Goal: Task Accomplishment & Management: Manage account settings

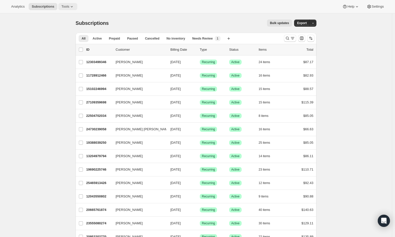
click at [69, 3] on button "Tools" at bounding box center [67, 6] width 19 height 7
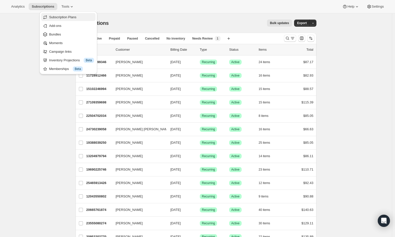
click at [69, 18] on span "Subscription Plans" at bounding box center [62, 17] width 27 height 4
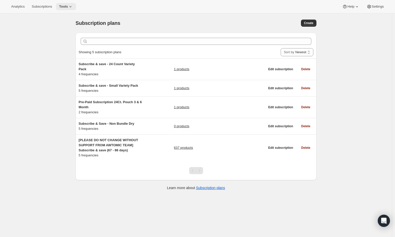
click at [66, 8] on span "Tools" at bounding box center [63, 7] width 9 height 4
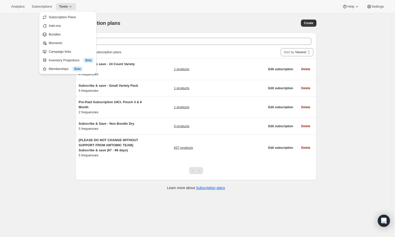
click at [19, 28] on div "Subscription plans. This page is ready Subscription plans Create Clear Showing …" at bounding box center [196, 131] width 392 height 237
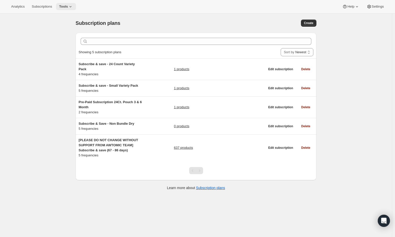
click at [72, 5] on icon at bounding box center [70, 6] width 5 height 5
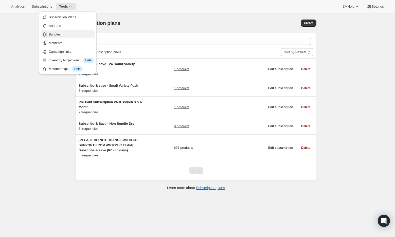
click at [72, 34] on span "Bundles" at bounding box center [71, 34] width 45 height 5
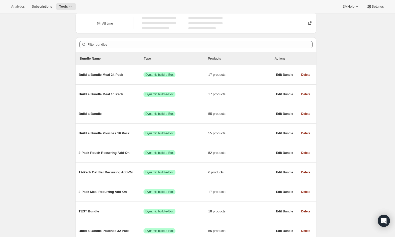
scroll to position [22, 0]
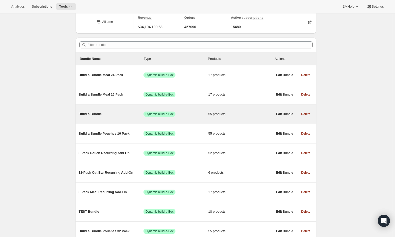
click at [90, 115] on span "Build a Bundle" at bounding box center [111, 114] width 65 height 5
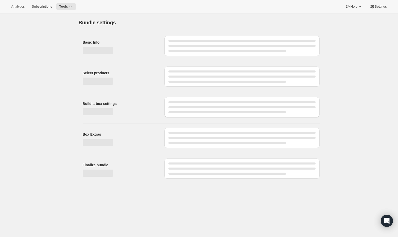
type input "Build a Bundle"
checkbox input "true"
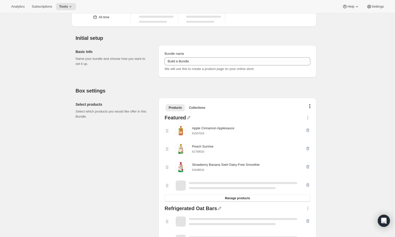
scroll to position [26, 0]
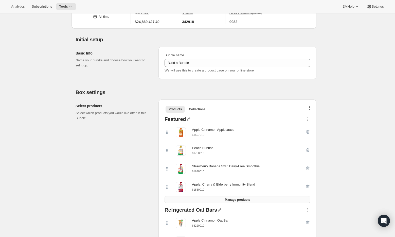
click at [241, 198] on span "Manage products" at bounding box center [237, 200] width 25 height 4
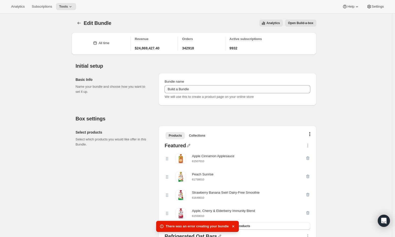
scroll to position [38, 0]
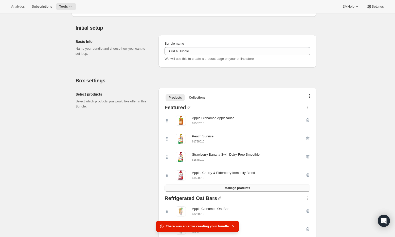
click at [228, 187] on span "Manage products" at bounding box center [237, 188] width 25 height 4
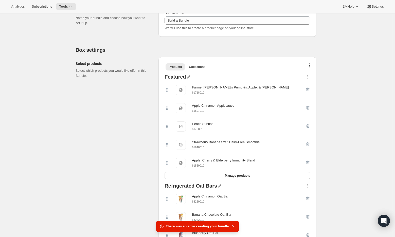
scroll to position [0, 0]
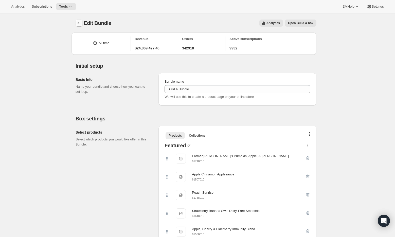
click at [80, 22] on icon "Bundles" at bounding box center [79, 23] width 5 height 5
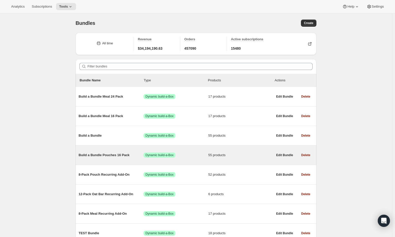
click at [99, 155] on span "Build a Bundle Pouches 16 Pack" at bounding box center [111, 155] width 65 height 5
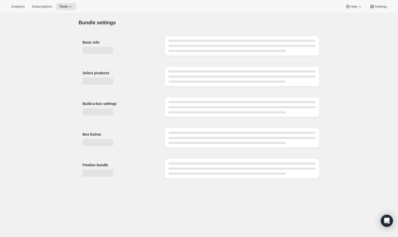
type input "Build a Bundle Pouches 16 Pack"
checkbox input "true"
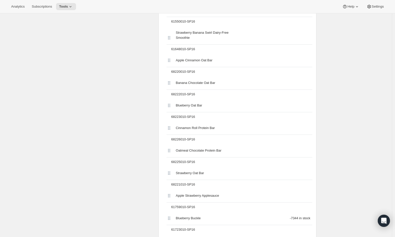
scroll to position [144, 0]
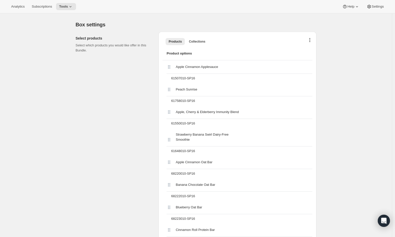
click at [312, 40] on button "button" at bounding box center [309, 40] width 5 height 5
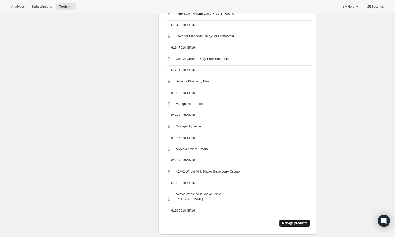
scroll to position [1276, 0]
click at [295, 225] on span "Manage products" at bounding box center [294, 223] width 25 height 4
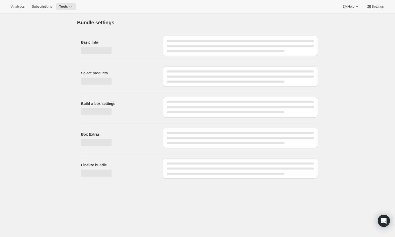
scroll to position [0, 0]
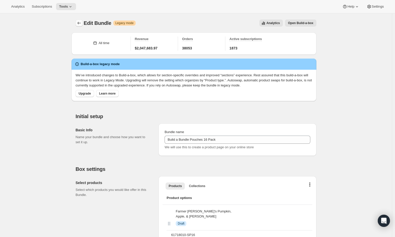
click at [81, 23] on icon "Bundles" at bounding box center [79, 23] width 5 height 5
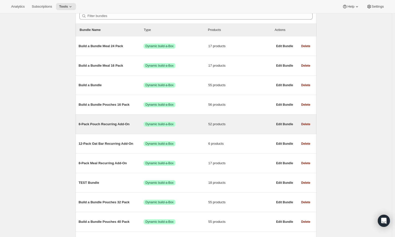
scroll to position [52, 0]
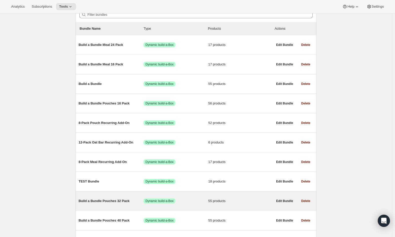
click at [113, 202] on span "Build a Bundle Pouches 32 Pack" at bounding box center [111, 200] width 65 height 5
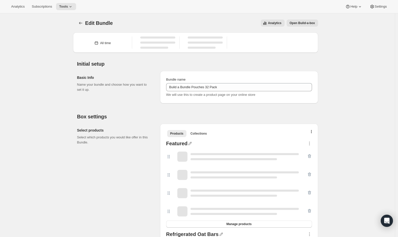
type input "Build a Bundle Pouches 32 Pack"
checkbox input "true"
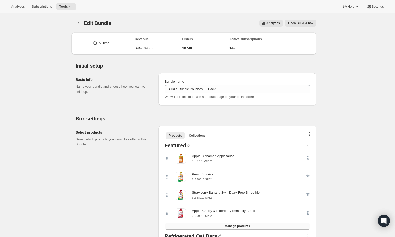
click at [238, 226] on span "Manage products" at bounding box center [237, 226] width 25 height 4
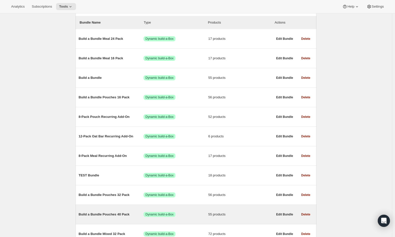
scroll to position [62, 0]
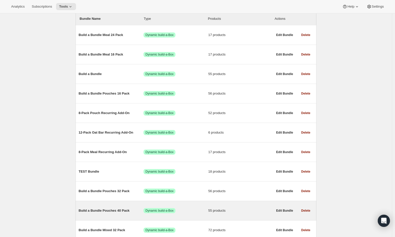
click at [114, 213] on span "Build a Bundle Pouches 40 Pack" at bounding box center [111, 210] width 65 height 5
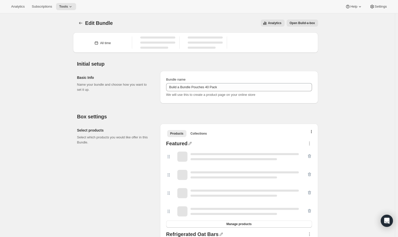
type input "Build a Bundle Pouches 40 Pack"
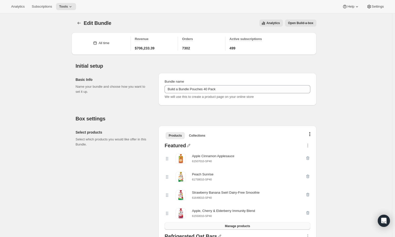
click at [244, 227] on span "Manage products" at bounding box center [237, 226] width 25 height 4
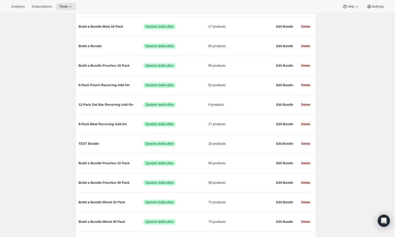
scroll to position [128, 0]
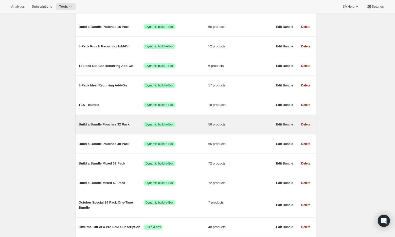
click at [111, 125] on span "Build a Bundle Pouches 32 Pack" at bounding box center [111, 124] width 65 height 5
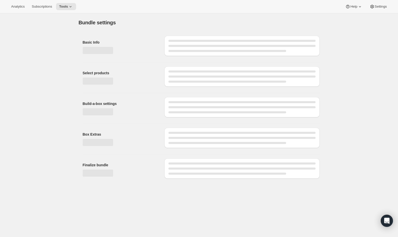
type input "Build a Bundle Pouches 32 Pack"
checkbox input "true"
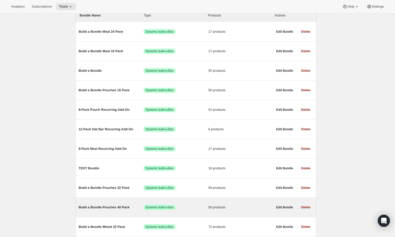
scroll to position [66, 0]
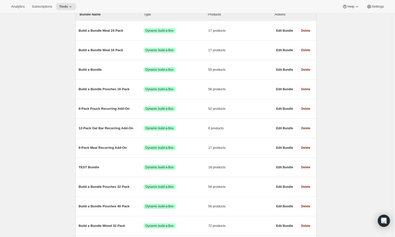
click at [104, 207] on span "Build a Bundle Pouches 40 Pack" at bounding box center [111, 206] width 65 height 5
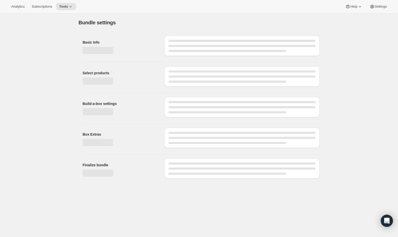
type input "Build a Bundle Pouches 40 Pack"
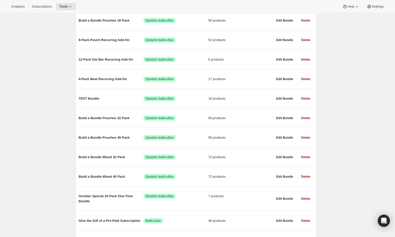
scroll to position [139, 0]
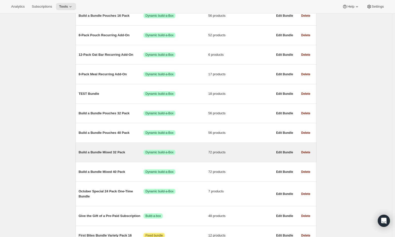
click at [101, 153] on span "Build a Bundle Mixed 32 Pack" at bounding box center [111, 152] width 65 height 5
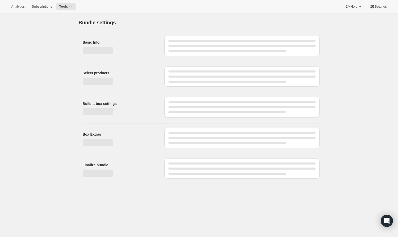
type input "Build a Bundle Mixed 32 Pack"
checkbox input "true"
select select "MINIMUM"
type input "Select at least 8 meals"
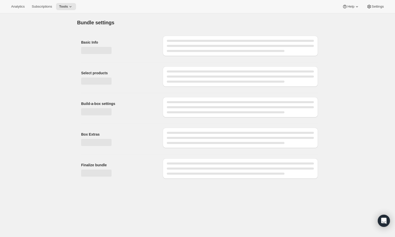
select select "gid://shopify/ProductVariant/41182055432274_6321b5ac-0d1c-4f8d-8ffe-6193e28b69b8"
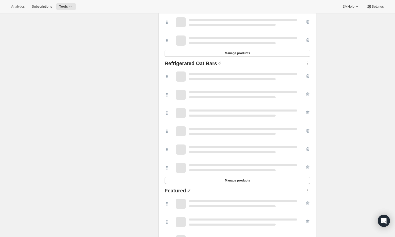
scroll to position [531, 0]
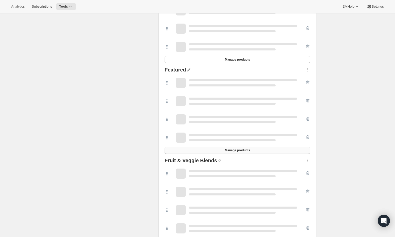
click at [242, 151] on span "Manage products" at bounding box center [237, 150] width 25 height 4
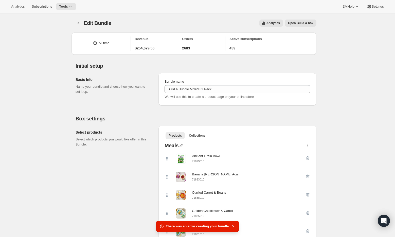
scroll to position [7, 0]
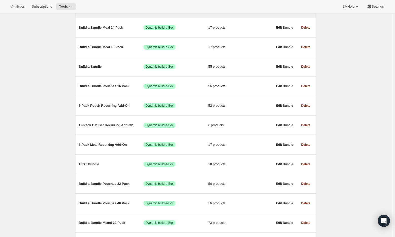
scroll to position [116, 0]
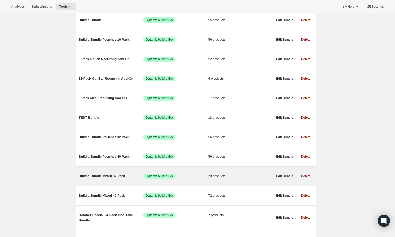
click at [115, 176] on span "Build a Bundle Mixed 32 Pack" at bounding box center [111, 176] width 65 height 5
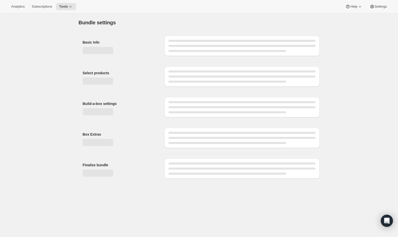
type input "Build a Bundle Mixed 32 Pack"
checkbox input "true"
select select "MINIMUM"
type input "Select at least 8 meals"
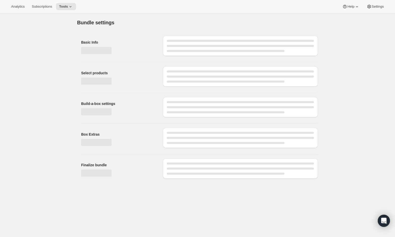
select select "gid://shopify/ProductVariant/41182055432274_6321b5ac-0d1c-4f8d-8ffe-6193e28b69b8"
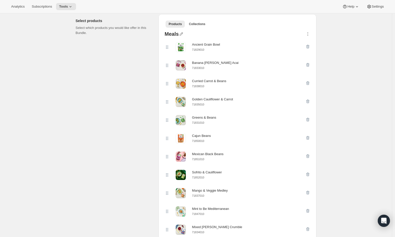
scroll to position [112, 0]
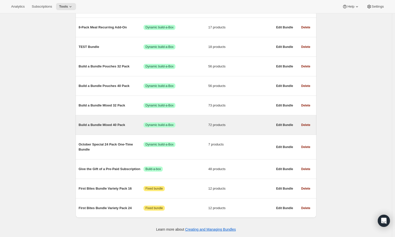
scroll to position [188, 0]
click at [101, 121] on div "Build a Bundle Mixed 40 Pack Success Dynamic build-a-Box 72 products" at bounding box center [176, 124] width 194 height 13
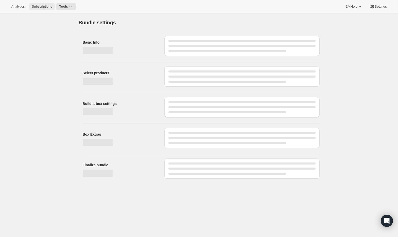
type input "Build a Bundle Mixed 40 Pack"
checkbox input "true"
select select "MINIMUM"
type input "Select at least 8 meals"
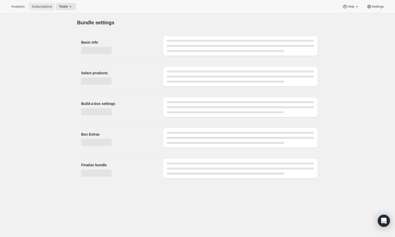
select select "gid://shopify/ProductVariant/41182201774162_e143ae9f-052c-4d0a-9eb4-a0f33d9d72e0"
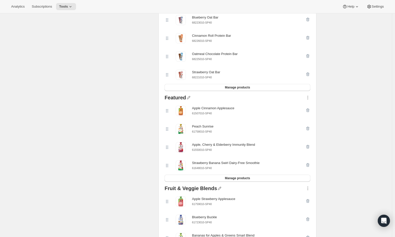
scroll to position [545, 0]
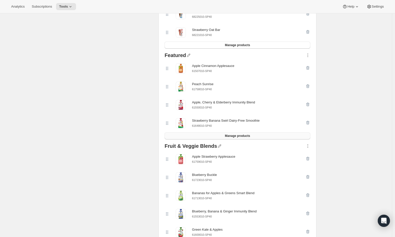
click at [228, 138] on span "Manage products" at bounding box center [237, 136] width 25 height 4
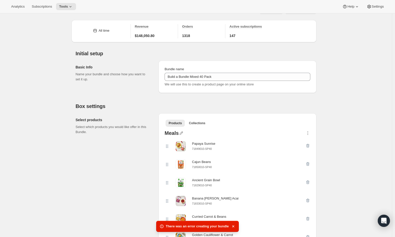
scroll to position [19, 0]
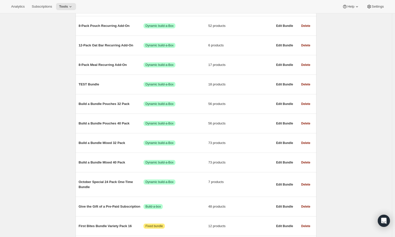
scroll to position [173, 0]
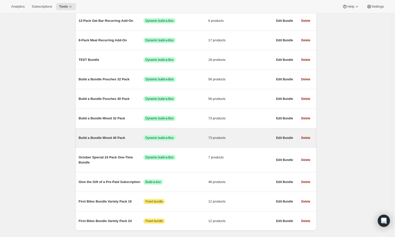
click at [111, 136] on div "Build a Bundle Mixed 40 Pack Success Dynamic build-a-Box 73 products" at bounding box center [176, 137] width 194 height 13
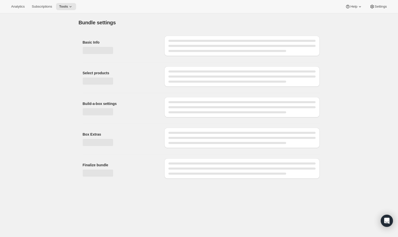
type input "Build a Bundle Mixed 40 Pack"
checkbox input "true"
select select "MINIMUM"
type input "Select at least 8 meals"
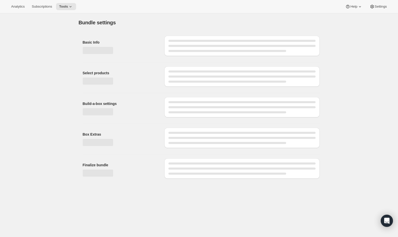
select select "gid://shopify/ProductVariant/41182201774162_e143ae9f-052c-4d0a-9eb4-a0f33d9d72e0"
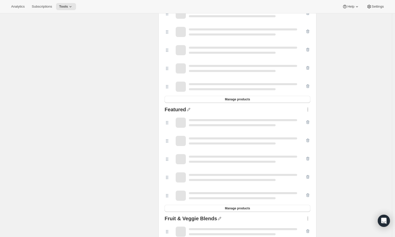
scroll to position [502, 0]
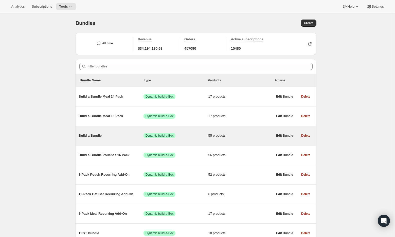
click at [92, 134] on span "Build a Bundle" at bounding box center [111, 135] width 65 height 5
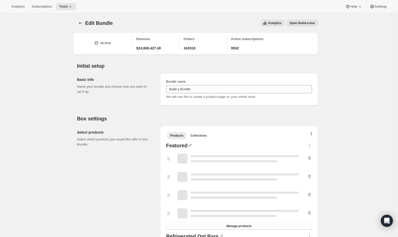
type input "Build a Bundle"
checkbox input "true"
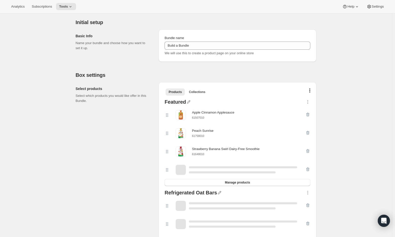
scroll to position [44, 0]
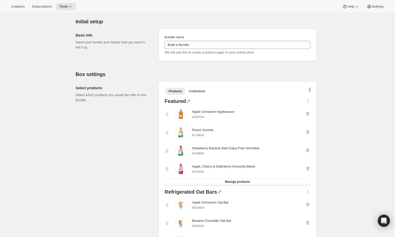
click at [245, 186] on div "Featured Apple Cinnamon Applesauce 61507010 Peach Sunrise 61758010 Strawberry B…" at bounding box center [237, 142] width 150 height 91
click at [244, 182] on span "Manage products" at bounding box center [237, 182] width 25 height 4
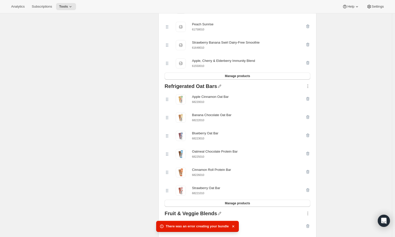
scroll to position [0, 0]
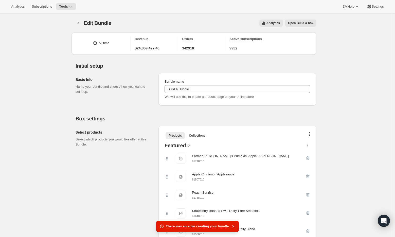
click at [233, 225] on icon "button" at bounding box center [233, 226] width 5 height 5
click at [234, 226] on icon "button" at bounding box center [233, 226] width 2 height 2
click at [234, 225] on icon "button" at bounding box center [233, 226] width 5 height 5
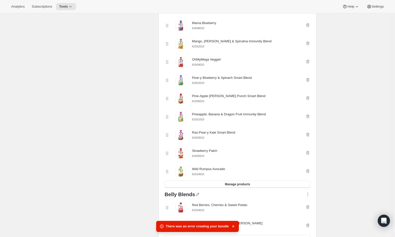
scroll to position [494, 0]
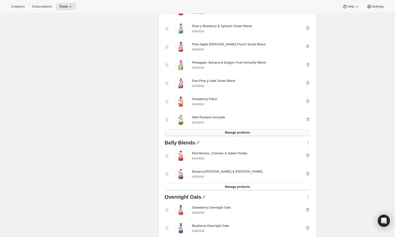
click at [242, 135] on span "Manage products" at bounding box center [237, 133] width 25 height 4
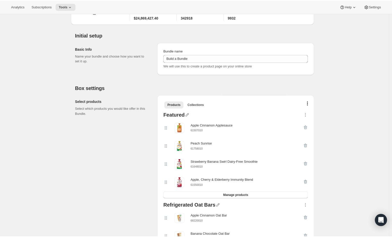
scroll to position [0, 0]
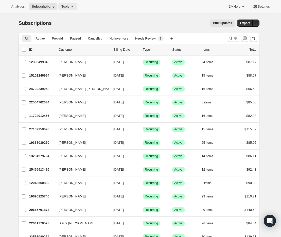
click at [68, 8] on span "Tools" at bounding box center [65, 7] width 8 height 4
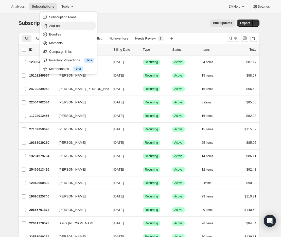
click at [67, 25] on span "Add-ons" at bounding box center [71, 25] width 45 height 5
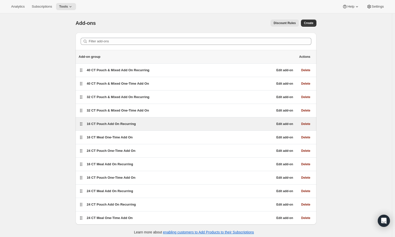
click at [110, 124] on span "16 CT Pouch Add On Recurring" at bounding box center [111, 124] width 49 height 4
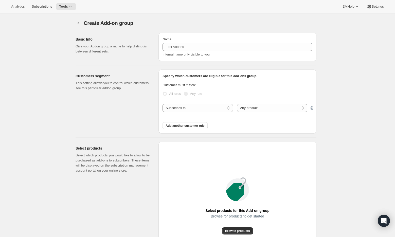
select select "selectedProducts"
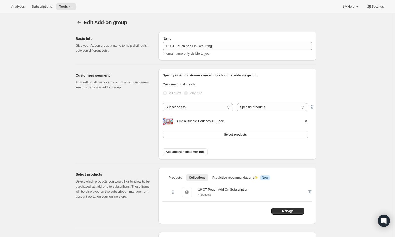
scroll to position [1, 0]
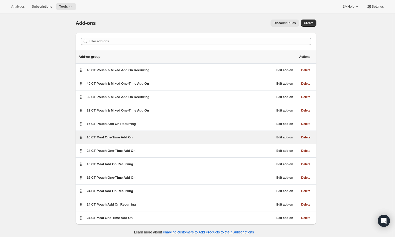
click at [120, 139] on span "16 CT Meal One-Time Add On" at bounding box center [110, 137] width 46 height 4
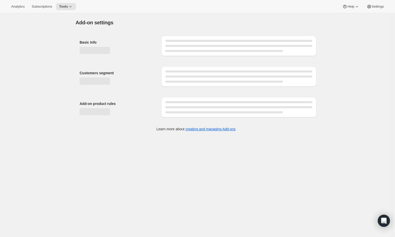
select select "selectedProducts"
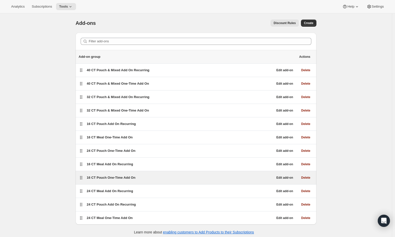
click at [113, 179] on span "16 CT Pouch One-Time Add On" at bounding box center [111, 178] width 49 height 4
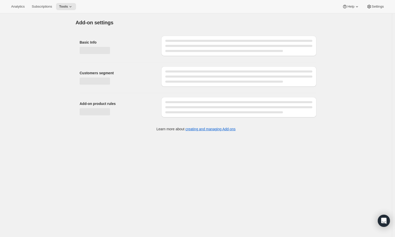
select select "selectedProducts"
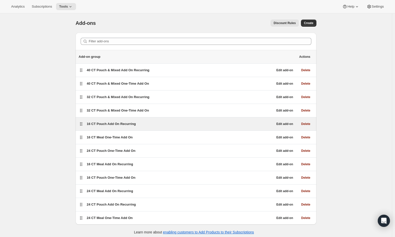
click at [103, 124] on span "16 CT Pouch Add On Recurring" at bounding box center [111, 124] width 49 height 4
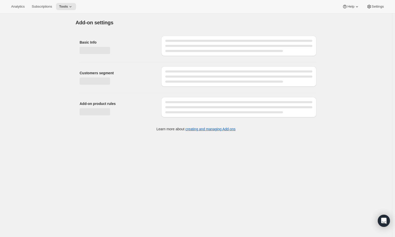
select select "selectedProducts"
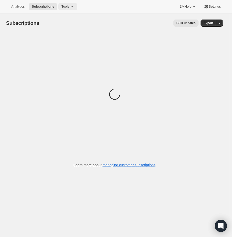
click at [69, 7] on span "Tools" at bounding box center [65, 7] width 8 height 4
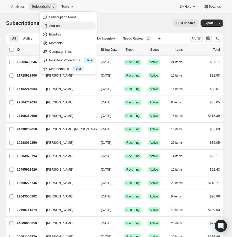
click at [68, 26] on span "Add-ons" at bounding box center [71, 25] width 45 height 5
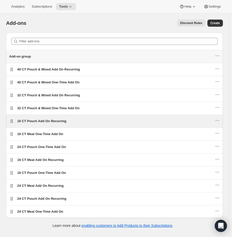
click at [32, 122] on span "16 CT Pouch Add On Recurring" at bounding box center [41, 121] width 49 height 4
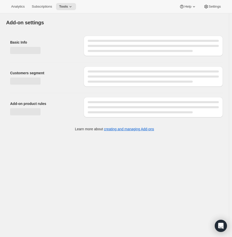
select select "selectedProducts"
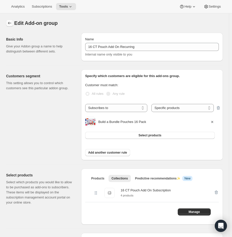
click at [9, 24] on icon "Addon groups" at bounding box center [9, 23] width 5 height 5
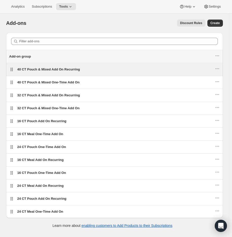
click at [42, 70] on span "40 CT Pouch & Mixed Add On Recurring" at bounding box center [48, 69] width 63 height 4
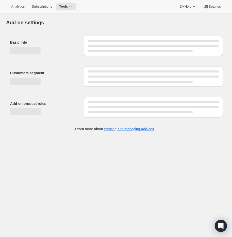
select select "selectedProducts"
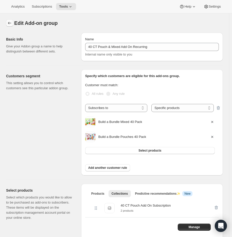
click at [8, 23] on icon "Addon groups" at bounding box center [9, 23] width 3 height 3
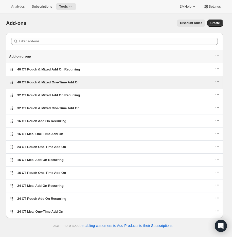
click at [43, 81] on span "40 CT Pouch & Mixed One-Time Add On" at bounding box center [48, 82] width 62 height 4
select select "selectedProducts"
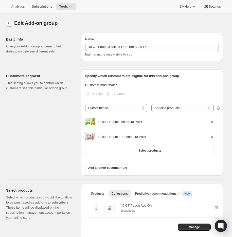
click at [10, 23] on icon "Addon groups" at bounding box center [9, 23] width 3 height 3
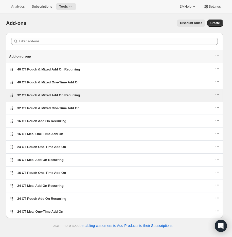
click at [50, 96] on span "32 CT Pouch & Mixed Add On Recurring" at bounding box center [48, 95] width 63 height 4
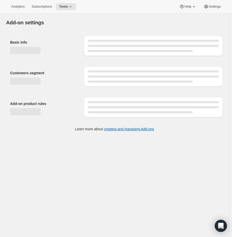
select select "selectedProducts"
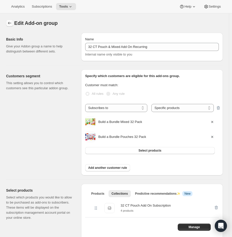
click at [9, 21] on icon "Addon groups" at bounding box center [9, 23] width 5 height 5
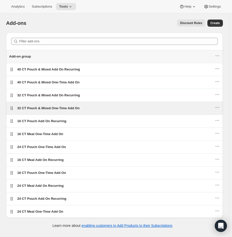
click at [35, 108] on span "32 CT Pouch & Mixed One-Time Add On" at bounding box center [48, 108] width 62 height 4
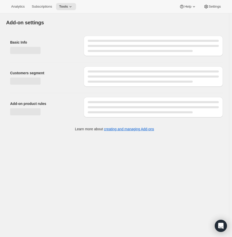
select select "selectedProducts"
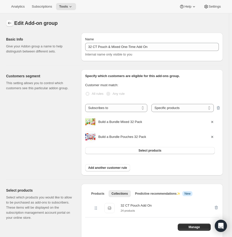
click at [9, 25] on icon "Addon groups" at bounding box center [9, 23] width 5 height 5
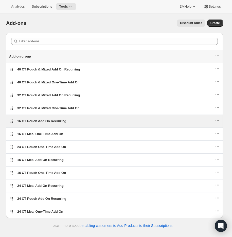
click at [41, 120] on span "16 CT Pouch Add On Recurring" at bounding box center [41, 121] width 49 height 4
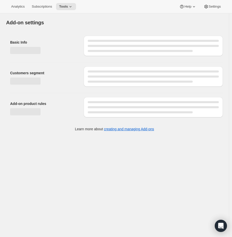
select select "selectedProducts"
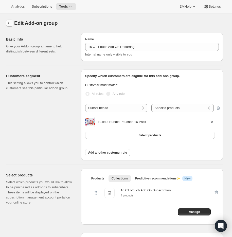
click at [10, 21] on icon "Addon groups" at bounding box center [9, 23] width 5 height 5
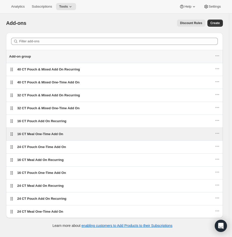
click at [39, 134] on span "16 CT Meal One-Time Add On" at bounding box center [40, 134] width 46 height 4
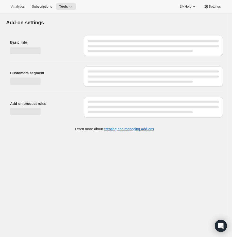
select select "selectedProducts"
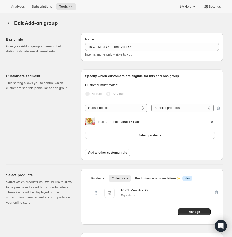
click at [10, 19] on div "Edit Add-on group. This page is ready Edit Add-on group" at bounding box center [114, 22] width 217 height 19
click at [10, 23] on icon "Addon groups" at bounding box center [9, 23] width 5 height 5
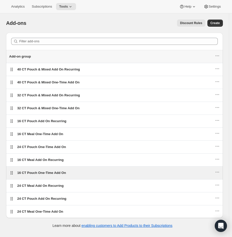
click at [45, 174] on span "16 CT Pouch One-Time Add On" at bounding box center [41, 173] width 49 height 4
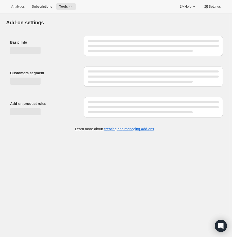
select select "selectedProducts"
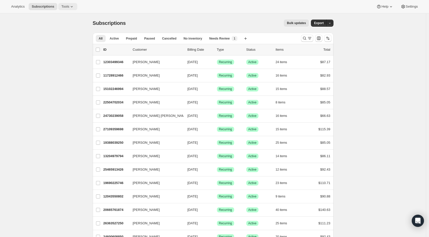
click at [72, 5] on icon at bounding box center [71, 6] width 5 height 5
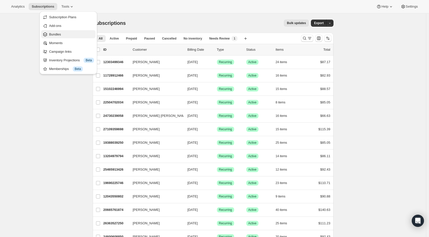
click at [60, 34] on span "Bundles" at bounding box center [55, 34] width 12 height 4
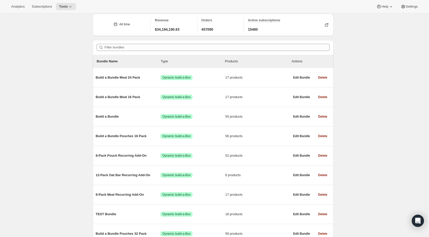
scroll to position [24, 0]
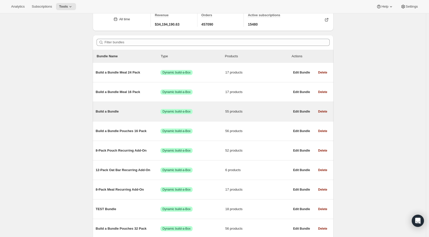
click at [109, 113] on span "Build a Bundle" at bounding box center [128, 111] width 65 height 5
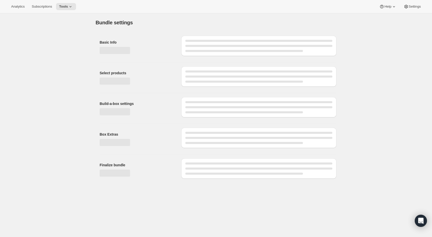
type input "Build a Bundle"
checkbox input "true"
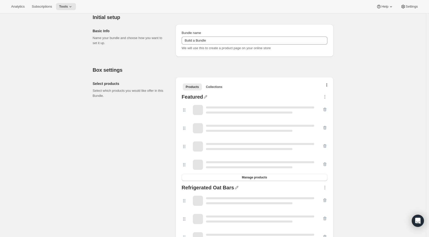
scroll to position [63, 0]
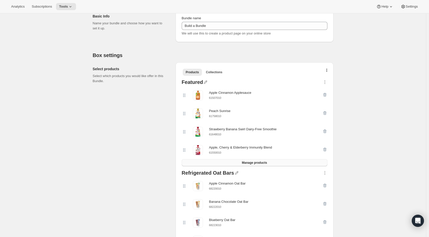
click at [272, 162] on button "Manage products" at bounding box center [255, 162] width 146 height 7
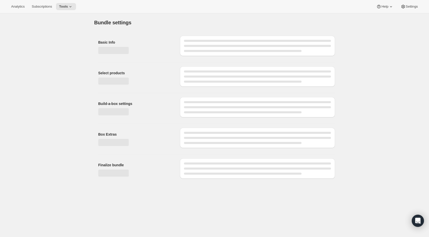
scroll to position [0, 0]
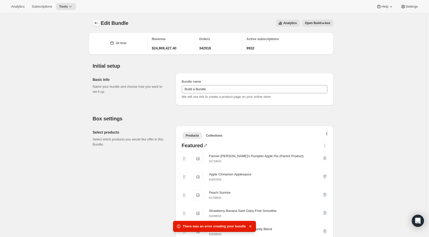
click at [98, 22] on icon "Bundles" at bounding box center [96, 23] width 5 height 5
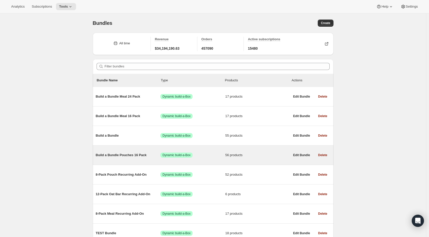
click at [119, 156] on span "Build a Bundle Pouches 16 Pack" at bounding box center [128, 155] width 65 height 5
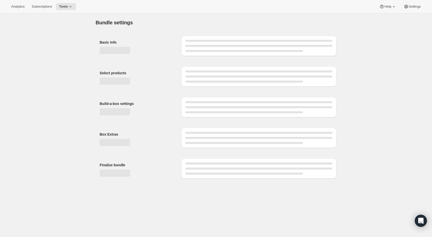
type input "Build a Bundle Pouches 16 Pack"
checkbox input "true"
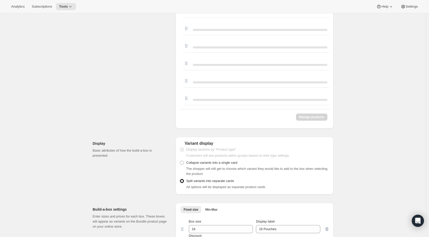
scroll to position [1376, 0]
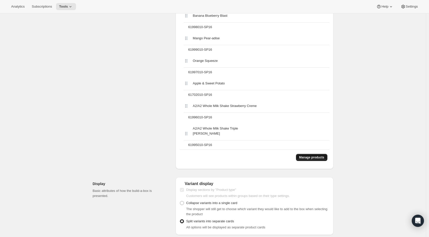
click at [316, 155] on span "Manage products" at bounding box center [311, 157] width 25 height 4
click at [313, 155] on span "Manage products" at bounding box center [311, 157] width 25 height 4
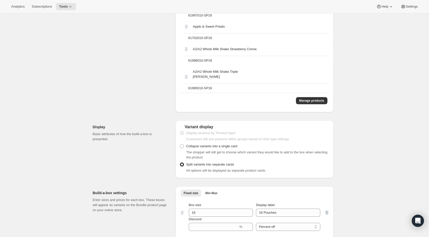
scroll to position [1427, 0]
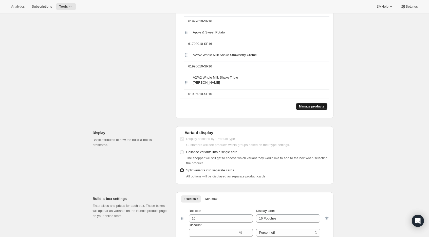
click at [317, 107] on span "Manage products" at bounding box center [311, 106] width 25 height 4
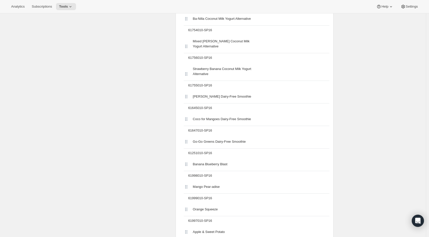
scroll to position [1465, 0]
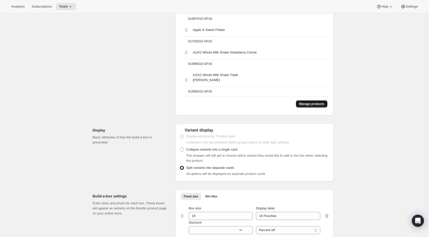
click at [322, 102] on span "Manage products" at bounding box center [311, 104] width 25 height 4
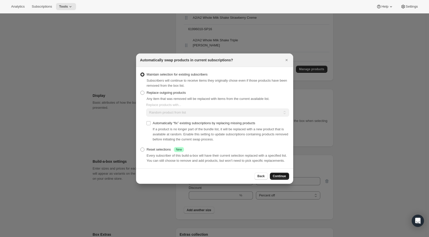
click at [278, 177] on span "Continue" at bounding box center [279, 176] width 13 height 4
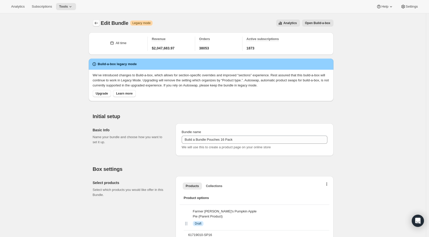
click at [97, 25] on icon "Bundles" at bounding box center [96, 23] width 5 height 5
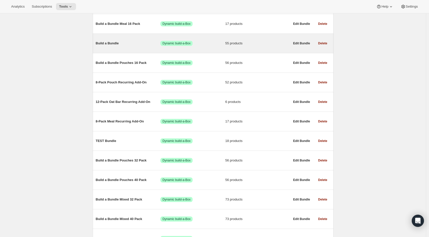
scroll to position [104, 0]
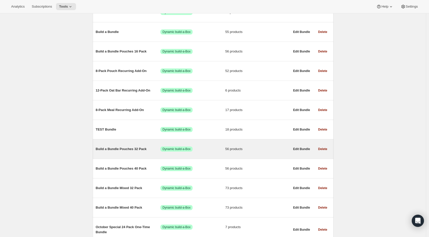
click at [134, 149] on span "Build a Bundle Pouches 32 Pack" at bounding box center [128, 149] width 65 height 5
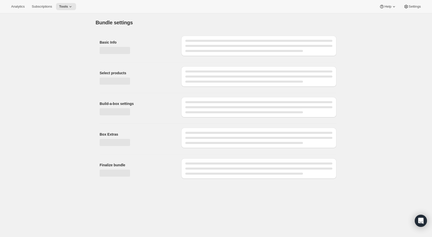
type input "Build a Bundle Pouches 32 Pack"
checkbox input "true"
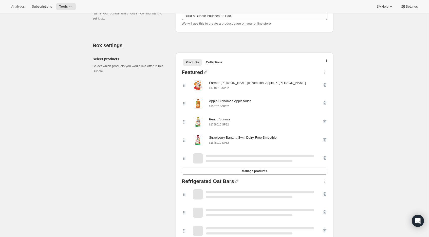
scroll to position [76, 0]
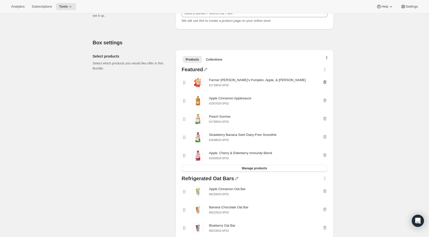
click at [325, 81] on icon "button" at bounding box center [324, 82] width 3 height 4
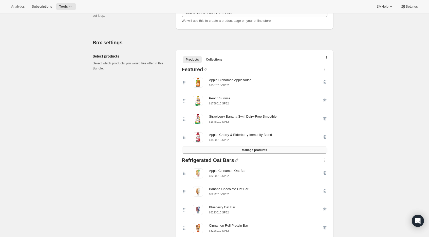
click at [269, 149] on button "Manage products" at bounding box center [255, 150] width 146 height 7
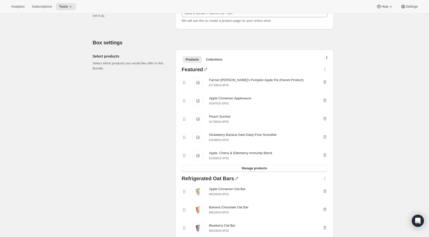
scroll to position [0, 0]
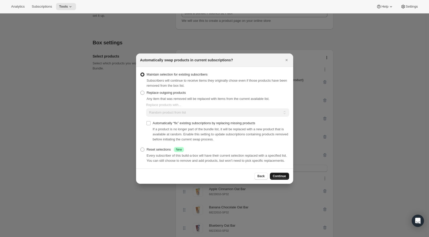
click at [274, 178] on span "Continue" at bounding box center [279, 176] width 13 height 4
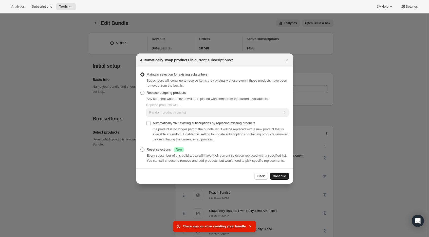
click at [278, 178] on span "Continue" at bounding box center [279, 176] width 13 height 4
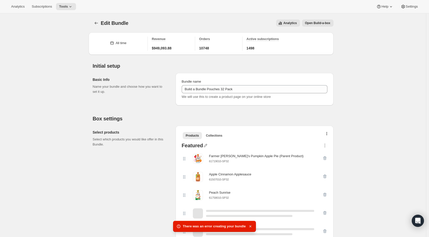
click at [251, 226] on icon "button" at bounding box center [250, 226] width 5 height 5
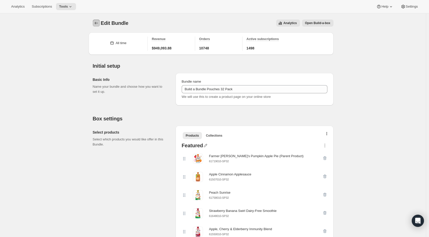
click at [96, 24] on icon "Bundles" at bounding box center [96, 23] width 5 height 5
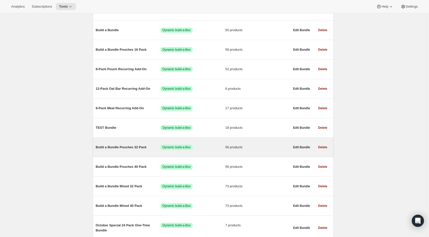
scroll to position [106, 0]
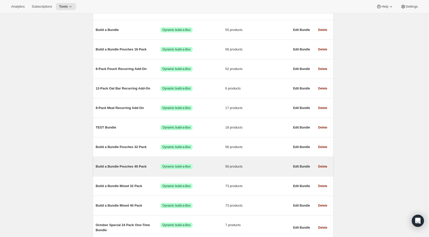
click at [117, 168] on span "Build a Bundle Pouches 40 Pack" at bounding box center [128, 166] width 65 height 5
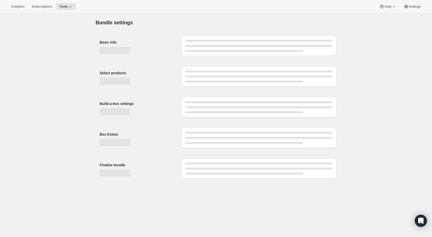
type input "Build a Bundle Pouches 40 Pack"
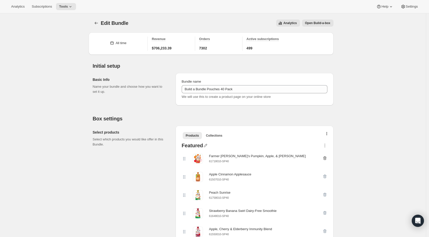
click at [326, 159] on icon "button" at bounding box center [324, 158] width 5 height 5
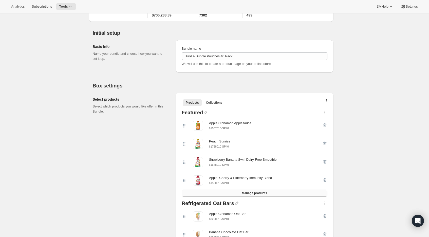
scroll to position [39, 0]
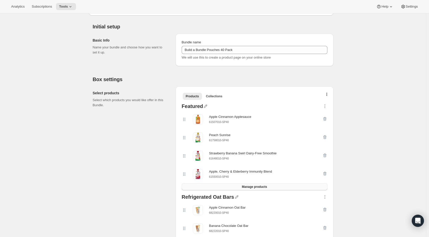
click at [282, 188] on button "Manage products" at bounding box center [255, 186] width 146 height 7
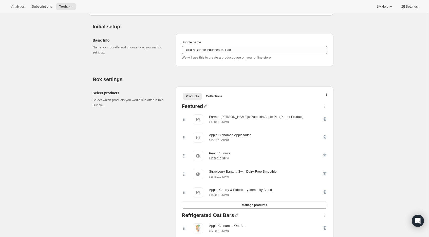
scroll to position [0, 0]
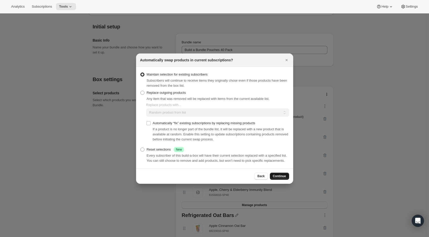
click at [276, 178] on span "Continue" at bounding box center [279, 176] width 13 height 4
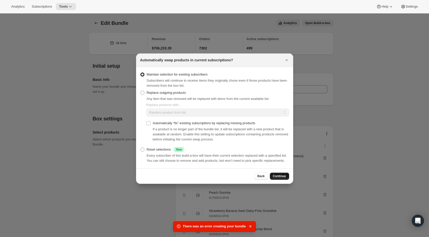
click at [282, 178] on span "Continue" at bounding box center [279, 176] width 13 height 4
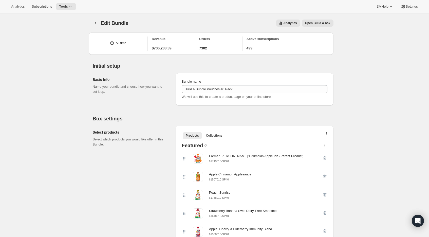
click at [94, 21] on div at bounding box center [97, 23] width 8 height 7
click at [95, 23] on icon "Bundles" at bounding box center [96, 23] width 5 height 5
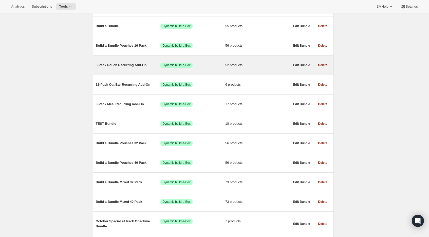
scroll to position [120, 0]
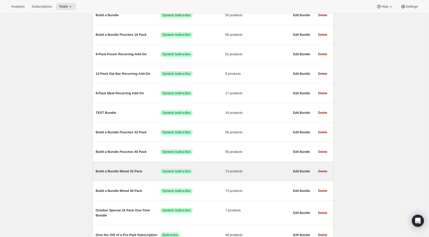
click at [129, 173] on span "Build a Bundle Mixed 32 Pack" at bounding box center [128, 171] width 65 height 5
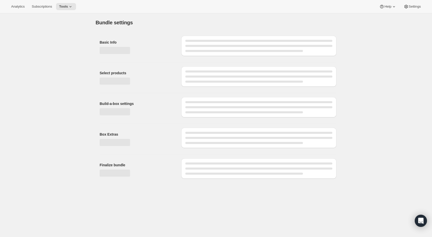
type input "Build a Bundle Mixed 32 Pack"
checkbox input "true"
select select "MINIMUM"
type input "Select at least 8 meals"
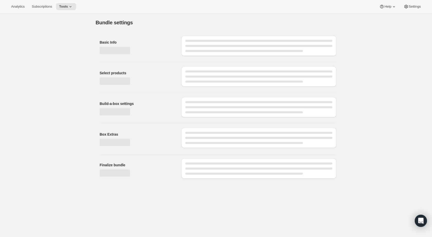
select select "gid://shopify/ProductVariant/41182055432274_6321b5ac-0d1c-4f8d-8ffe-6193e28b69b8"
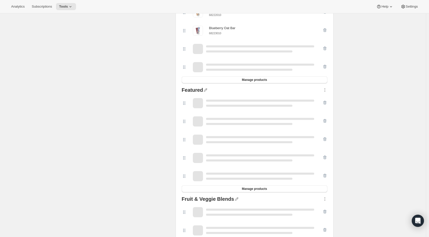
scroll to position [511, 0]
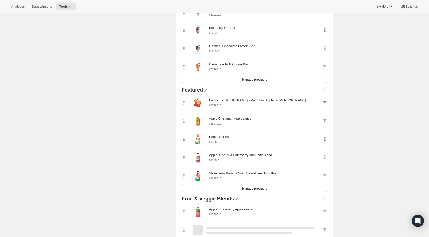
click at [326, 103] on icon "button" at bounding box center [324, 103] width 3 height 4
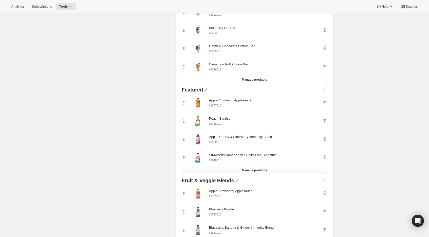
click at [267, 172] on span "Manage products" at bounding box center [254, 170] width 25 height 4
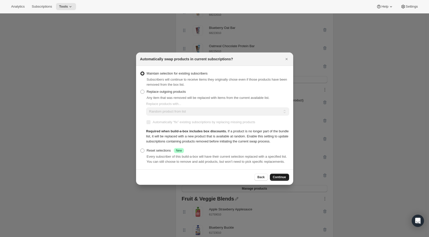
click at [284, 179] on span "Continue" at bounding box center [279, 177] width 13 height 4
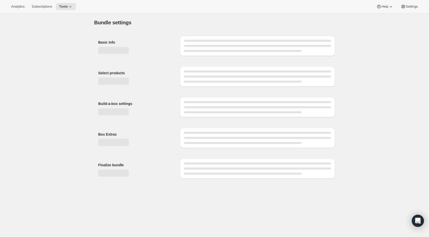
scroll to position [0, 0]
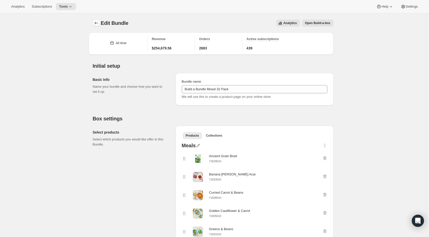
click at [99, 24] on icon "Bundles" at bounding box center [96, 23] width 5 height 5
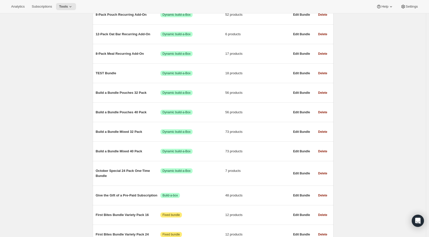
scroll to position [188, 0]
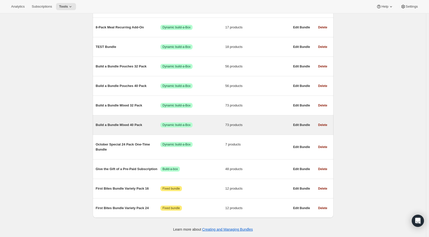
click at [120, 124] on span "Build a Bundle Mixed 40 Pack" at bounding box center [128, 124] width 65 height 5
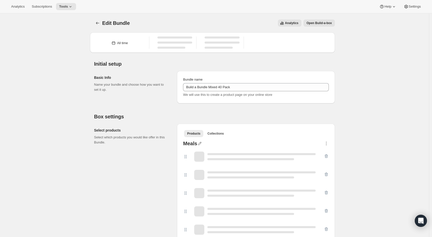
type input "Build a Bundle Mixed 40 Pack"
checkbox input "true"
select select "gid://shopify/ProductVariant/41182201774162_e143ae9f-052c-4d0a-9eb4-a0f33d9d72e0"
select select "MINIMUM"
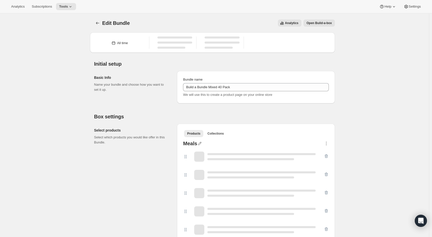
type input "Select at least 8 meals"
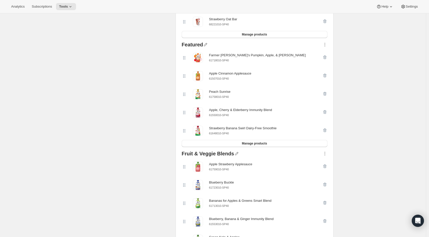
scroll to position [568, 0]
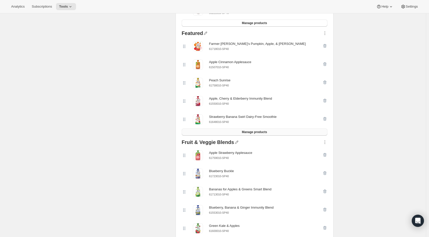
click at [264, 134] on span "Manage products" at bounding box center [254, 132] width 25 height 4
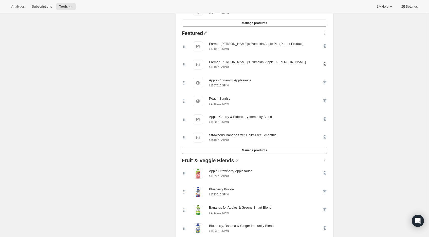
click at [325, 66] on icon "button" at bounding box center [324, 64] width 3 height 4
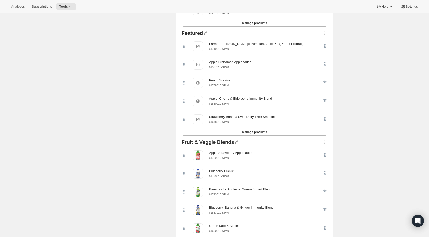
scroll to position [0, 0]
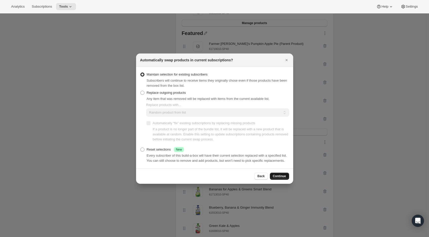
click at [277, 178] on span "Continue" at bounding box center [279, 176] width 13 height 4
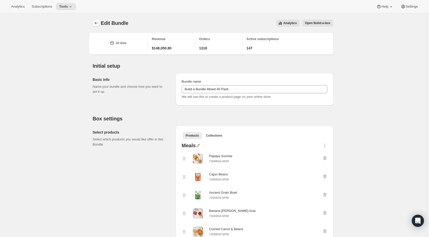
click at [97, 22] on icon "Bundles" at bounding box center [96, 23] width 5 height 5
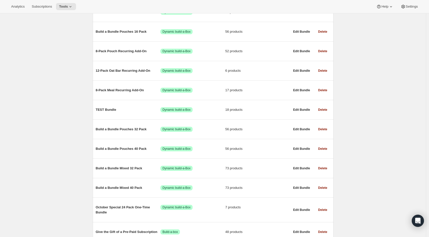
scroll to position [125, 0]
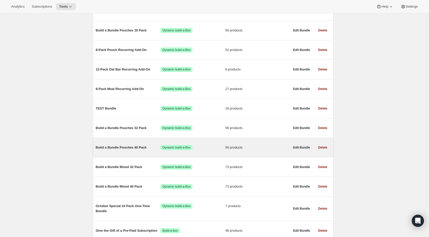
click at [127, 150] on span "Build a Bundle Pouches 40 Pack" at bounding box center [128, 147] width 65 height 5
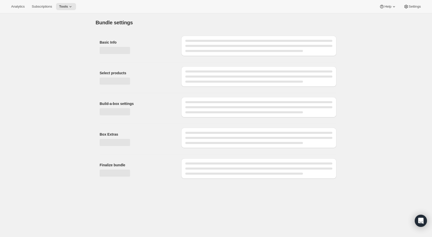
type input "Build a Bundle Pouches 40 Pack"
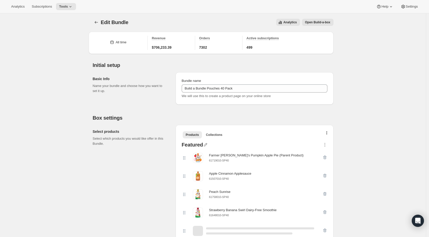
scroll to position [1, 0]
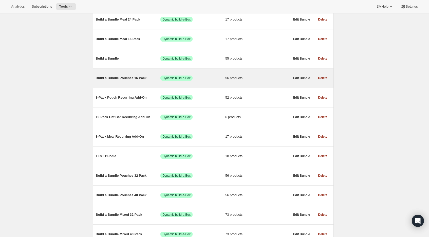
scroll to position [108, 0]
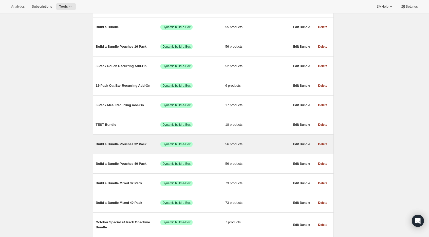
click at [119, 146] on span "Build a Bundle Pouches 32 Pack" at bounding box center [128, 144] width 65 height 5
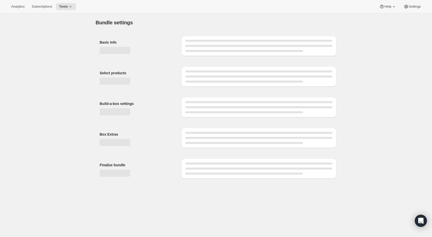
type input "Build a Bundle Pouches 32 Pack"
checkbox input "true"
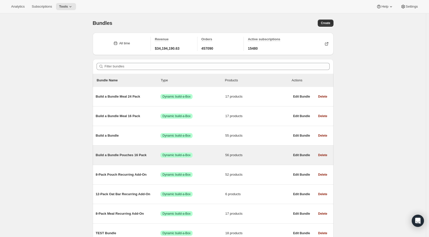
click at [129, 155] on span "Build a Bundle Pouches 16 Pack" at bounding box center [128, 155] width 65 height 5
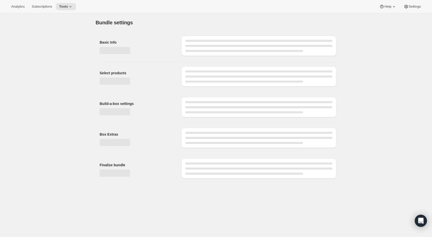
type input "Build a Bundle Pouches 16 Pack"
checkbox input "true"
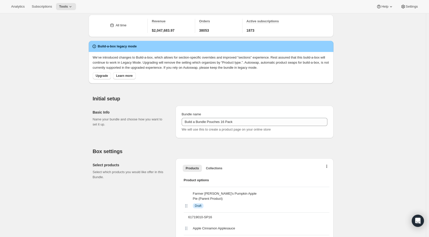
scroll to position [19, 0]
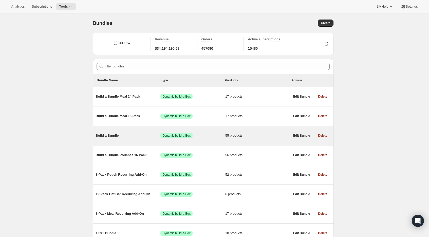
click at [110, 137] on span "Build a Bundle" at bounding box center [128, 135] width 65 height 5
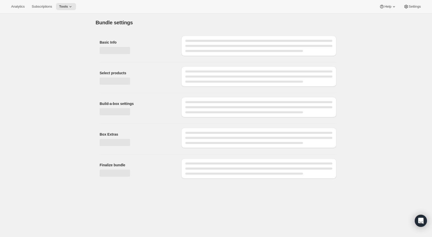
type input "Build a Bundle"
checkbox input "true"
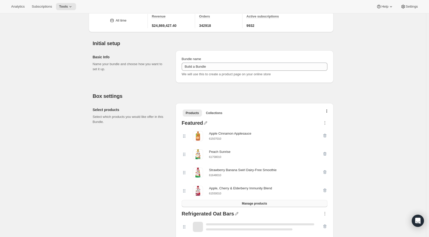
scroll to position [34, 0]
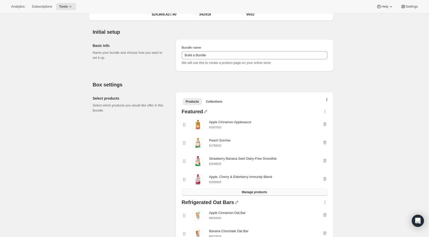
click at [255, 192] on span "Manage products" at bounding box center [254, 192] width 25 height 4
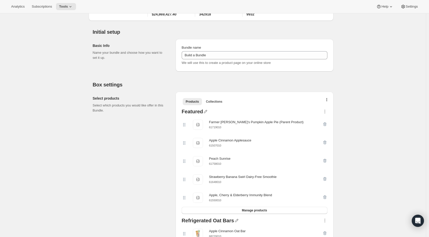
scroll to position [0, 0]
